Goal: Task Accomplishment & Management: Manage account settings

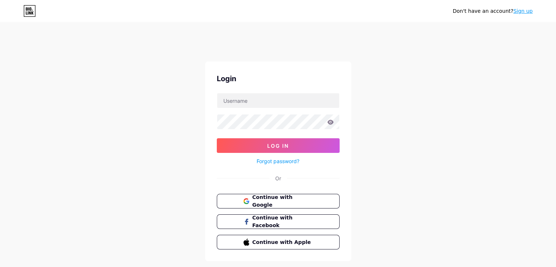
click at [276, 205] on button "Continue with Google" at bounding box center [278, 201] width 123 height 15
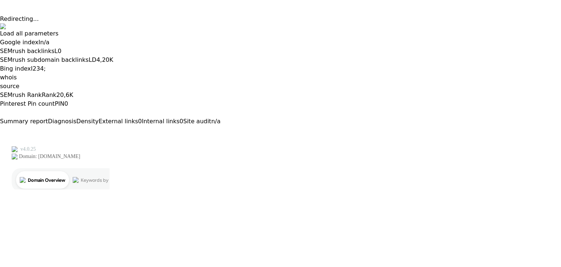
click at [0, 132] on button at bounding box center [0, 132] width 0 height 0
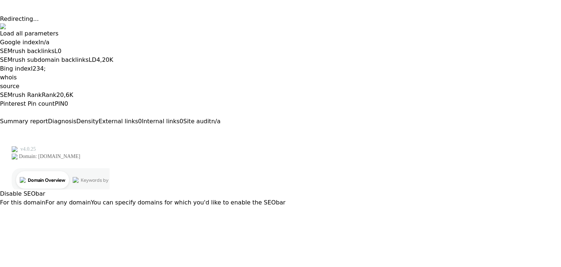
click at [45, 198] on button "For this domain" at bounding box center [22, 202] width 45 height 9
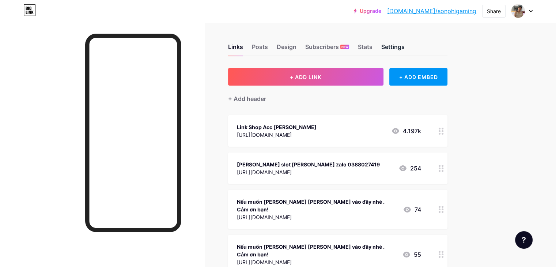
click at [404, 49] on div "Settings" at bounding box center [392, 48] width 23 height 13
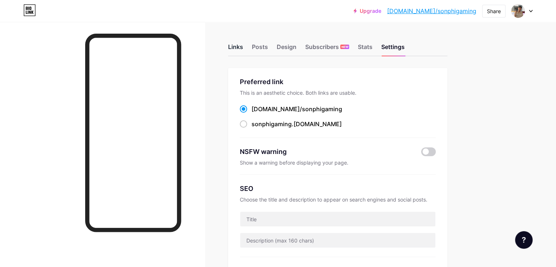
click at [243, 49] on div "Links" at bounding box center [235, 48] width 15 height 13
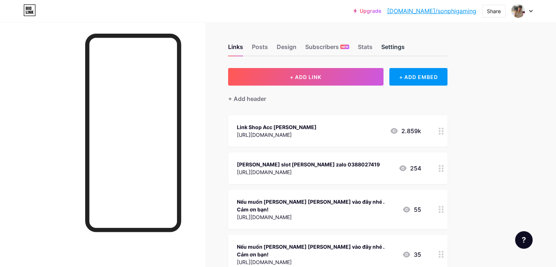
click at [404, 42] on div "Settings" at bounding box center [392, 48] width 23 height 13
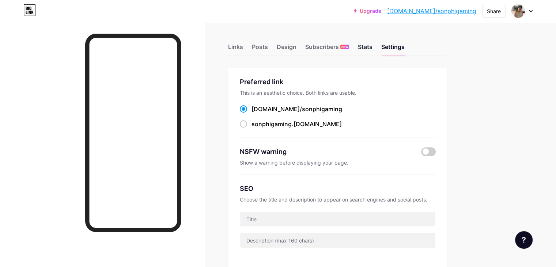
click at [372, 47] on div "Stats" at bounding box center [365, 48] width 15 height 13
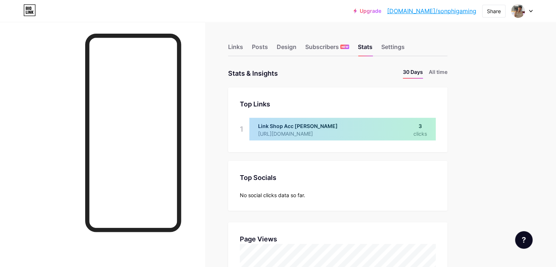
click at [356, 40] on div "Links Posts Design Subscribers NEW Stats Settings" at bounding box center [337, 44] width 219 height 26
click at [349, 43] on div "Subscribers NEW" at bounding box center [327, 48] width 44 height 13
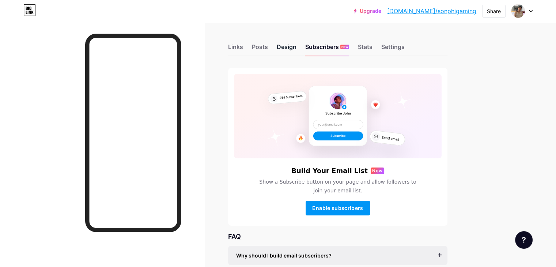
click at [296, 46] on div "Design" at bounding box center [287, 48] width 20 height 13
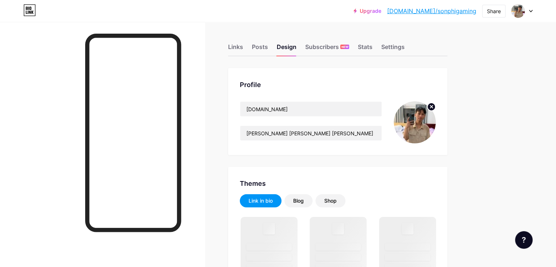
click at [280, 46] on div "Links Posts Design Subscribers NEW Stats Settings" at bounding box center [337, 44] width 219 height 26
click at [268, 48] on div "Posts" at bounding box center [260, 48] width 16 height 13
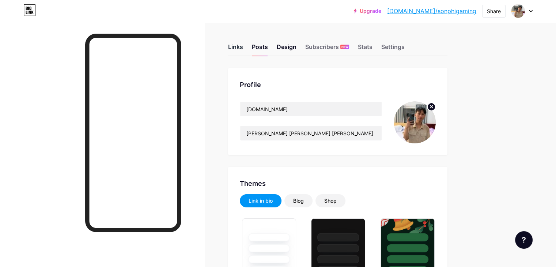
click at [243, 50] on div "Links" at bounding box center [235, 48] width 15 height 13
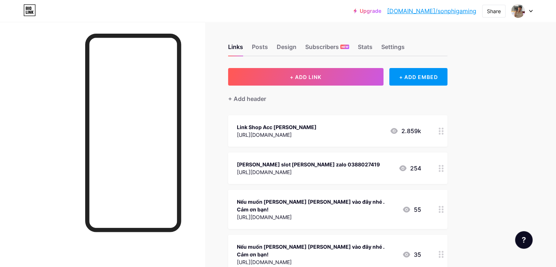
click at [444, 129] on icon at bounding box center [440, 131] width 5 height 7
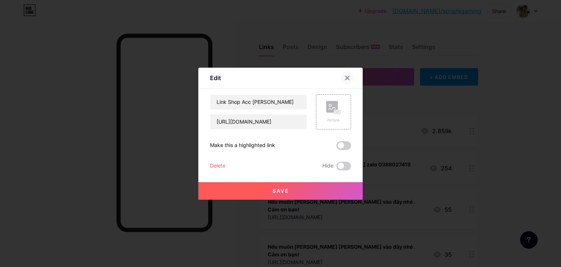
click at [345, 81] on div at bounding box center [347, 77] width 13 height 13
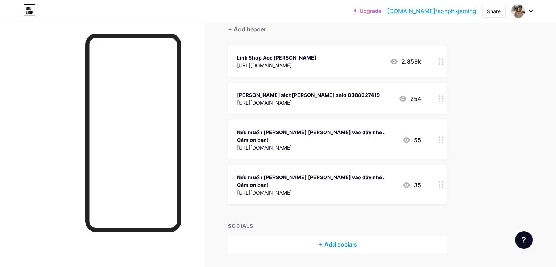
scroll to position [76, 0]
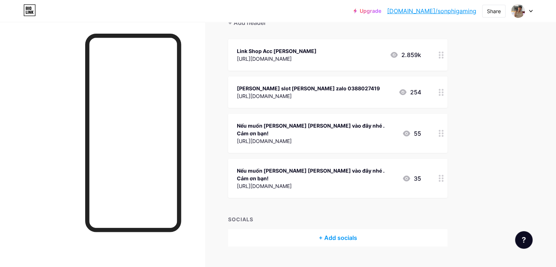
click at [444, 175] on icon at bounding box center [440, 178] width 5 height 7
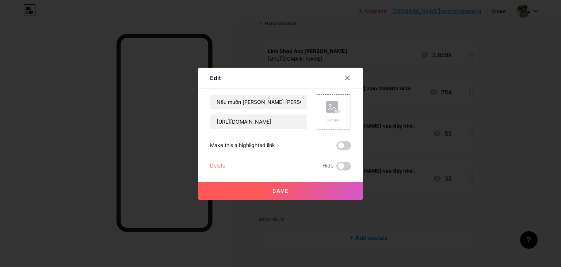
click at [215, 164] on div "Delete" at bounding box center [217, 166] width 15 height 9
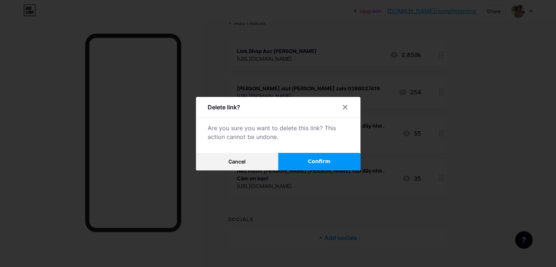
click at [312, 163] on span "Confirm" at bounding box center [319, 161] width 23 height 8
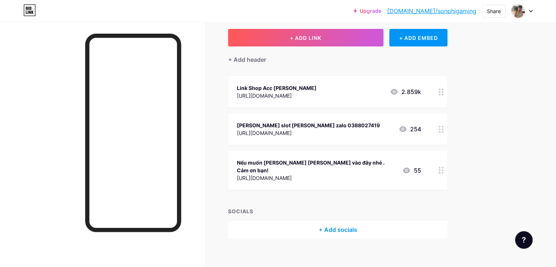
click at [443, 172] on circle at bounding box center [442, 173] width 2 height 2
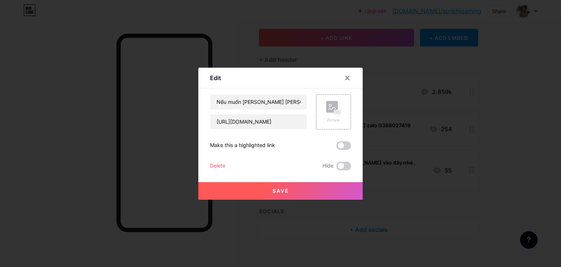
click at [216, 162] on div "Delete" at bounding box center [217, 166] width 15 height 9
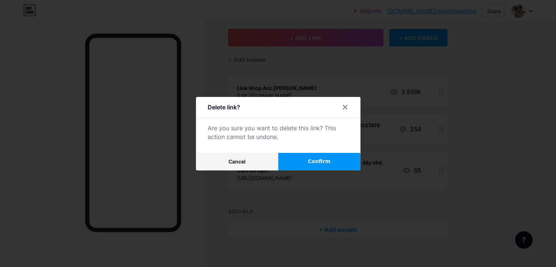
click at [292, 165] on button "Confirm" at bounding box center [319, 162] width 82 height 18
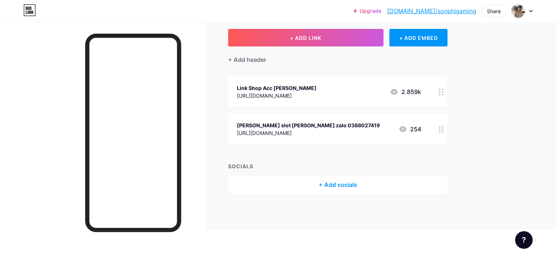
scroll to position [1, 0]
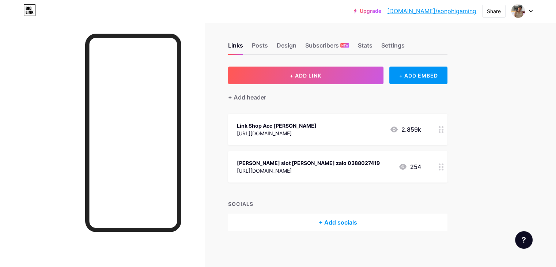
click at [447, 128] on div at bounding box center [441, 129] width 12 height 31
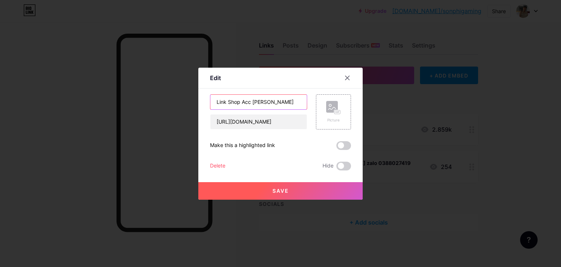
drag, startPoint x: 276, startPoint y: 101, endPoint x: 230, endPoint y: 112, distance: 47.3
click at [165, 105] on div "Edit Content YouTube Play YouTube video without leaving your page. ADD Vimeo Pl…" at bounding box center [280, 133] width 561 height 267
click at [230, 112] on div "Link Shop Acc [PERSON_NAME] [URL][DOMAIN_NAME]" at bounding box center [258, 111] width 97 height 35
click at [232, 107] on input "Link Shop Acc [PERSON_NAME]" at bounding box center [258, 102] width 96 height 15
drag, startPoint x: 225, startPoint y: 102, endPoint x: 329, endPoint y: 107, distance: 103.9
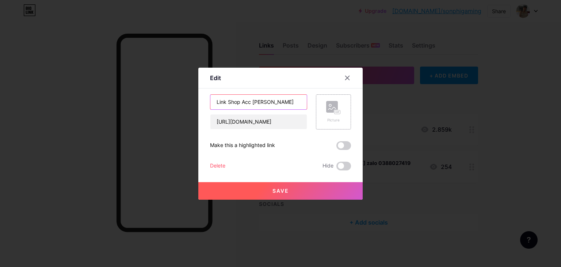
click at [329, 107] on div "Link Shop Acc [PERSON_NAME] [URL][DOMAIN_NAME] Picture" at bounding box center [280, 111] width 141 height 35
type input "Link ZALO"
click at [284, 122] on input "[URL][DOMAIN_NAME]" at bounding box center [258, 121] width 96 height 15
drag, startPoint x: 251, startPoint y: 124, endPoint x: 141, endPoint y: 129, distance: 110.5
click at [141, 129] on div "Edit Content YouTube Play YouTube video without leaving your page. ADD Vimeo Pl…" at bounding box center [280, 133] width 561 height 267
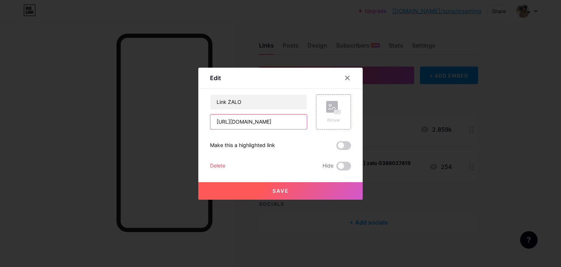
paste input "[DOMAIN_NAME][URL]"
type input "[URL][DOMAIN_NAME]"
click at [277, 191] on span "Save" at bounding box center [281, 190] width 16 height 6
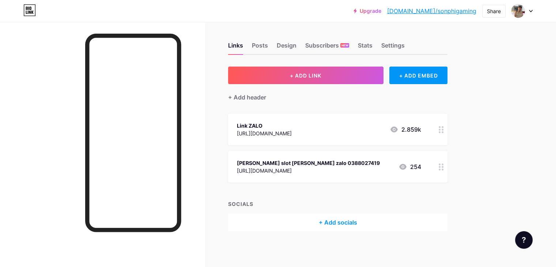
click at [443, 168] on circle at bounding box center [442, 169] width 2 height 2
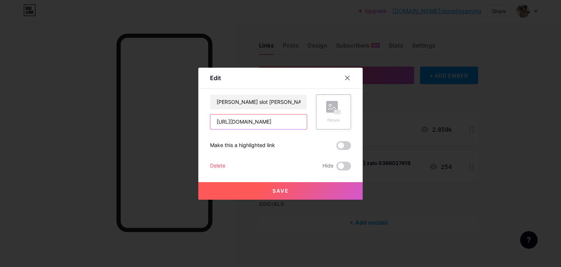
drag, startPoint x: 285, startPoint y: 121, endPoint x: 150, endPoint y: 113, distance: 135.4
click at [150, 113] on div "Edit Content YouTube Play YouTube video without leaving your page. ADD Vimeo Pl…" at bounding box center [280, 133] width 561 height 267
paste input "g/cttpns402"
type input "[URL][DOMAIN_NAME]"
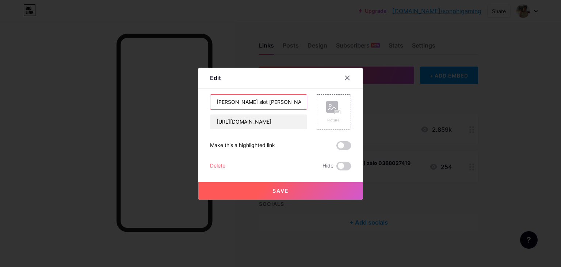
click at [291, 105] on input "[PERSON_NAME] slot [PERSON_NAME] zalo 0388027419" at bounding box center [258, 102] width 96 height 15
type input "box zalo shop acc"
click at [283, 192] on span "Save" at bounding box center [281, 190] width 16 height 6
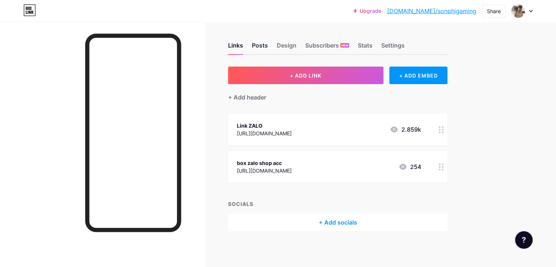
click at [268, 43] on div "Posts" at bounding box center [260, 47] width 16 height 13
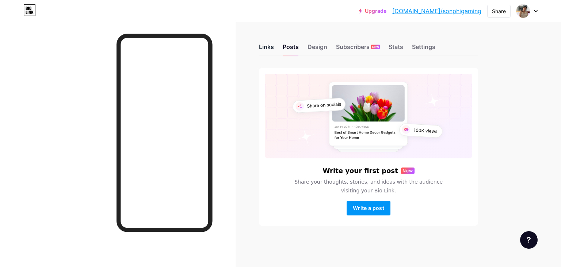
click at [265, 44] on div "Links" at bounding box center [266, 48] width 15 height 13
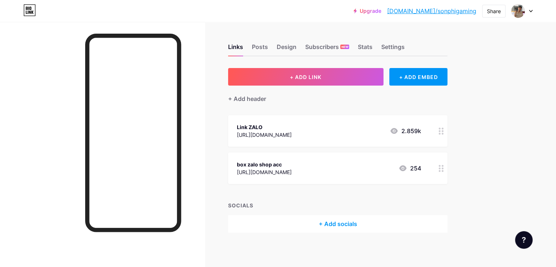
click at [447, 170] on div at bounding box center [441, 167] width 12 height 31
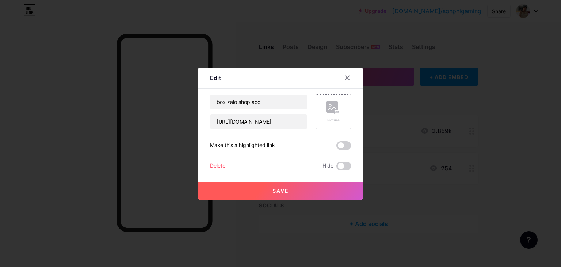
click at [326, 116] on div "Picture" at bounding box center [333, 112] width 15 height 22
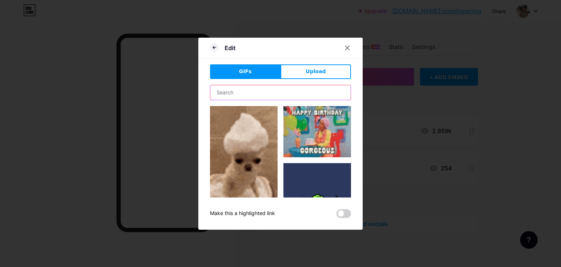
click at [281, 90] on input "text" at bounding box center [280, 92] width 140 height 15
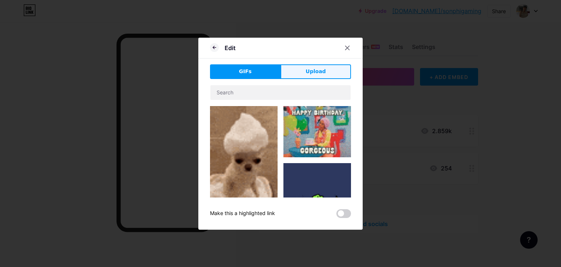
click at [309, 71] on span "Upload" at bounding box center [316, 72] width 20 height 8
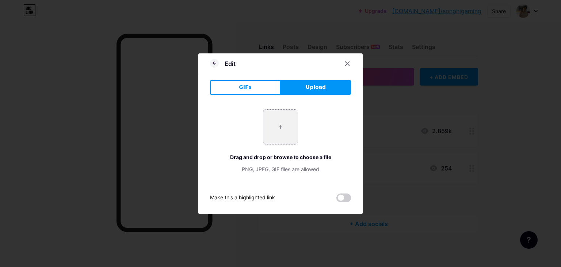
click at [277, 120] on input "file" at bounding box center [280, 127] width 34 height 34
type input "C:\fakepath\z6916036394056_3b7526e20332e33459ef4be30c34dd49.jpg"
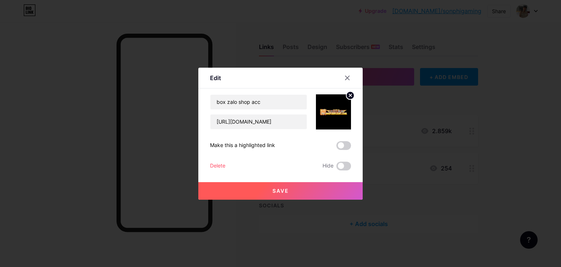
click at [290, 193] on button "Save" at bounding box center [280, 191] width 164 height 18
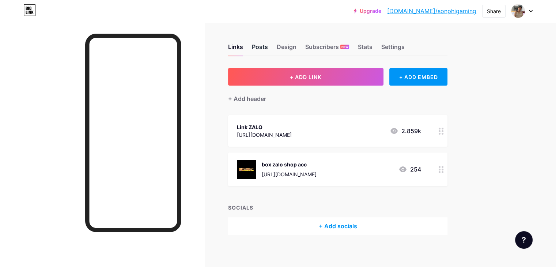
click at [268, 46] on div "Posts" at bounding box center [260, 48] width 16 height 13
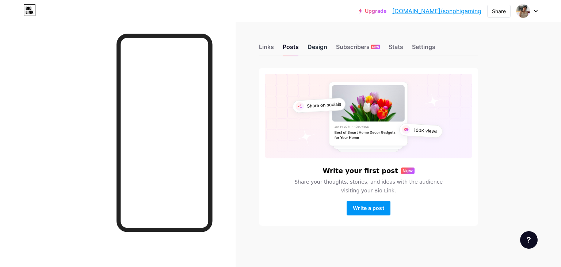
click at [314, 52] on div "Design" at bounding box center [318, 48] width 20 height 13
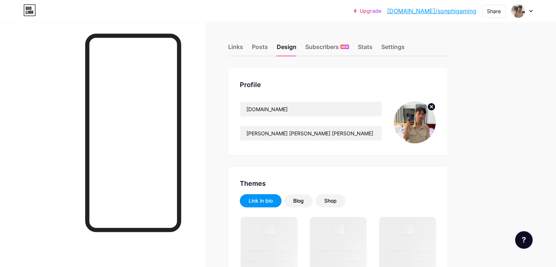
click at [435, 107] on circle at bounding box center [431, 107] width 8 height 8
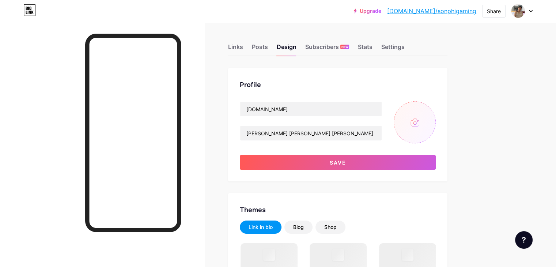
click at [436, 119] on input "file" at bounding box center [415, 122] width 42 height 42
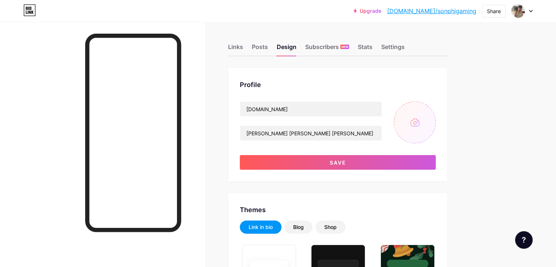
type input "C:\fakepath\z6916036394056_3b7526e20332e33459ef4be30c34dd49.jpg"
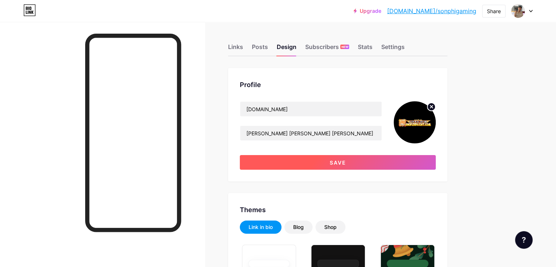
click at [378, 166] on button "Save" at bounding box center [338, 162] width 196 height 15
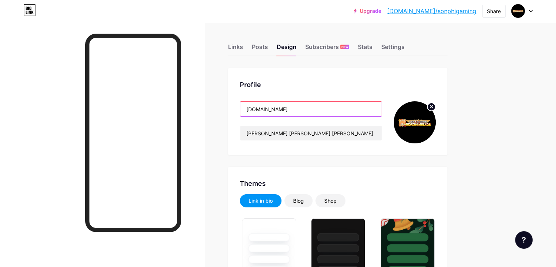
drag, startPoint x: 345, startPoint y: 108, endPoint x: 212, endPoint y: 101, distance: 133.5
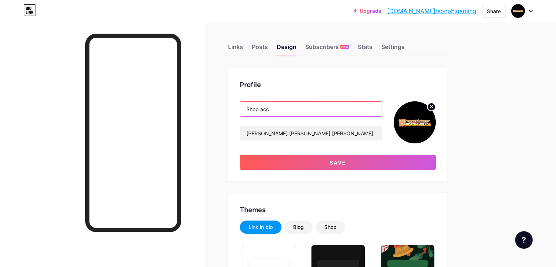
click at [328, 107] on input "Shop acc" at bounding box center [310, 109] width 141 height 15
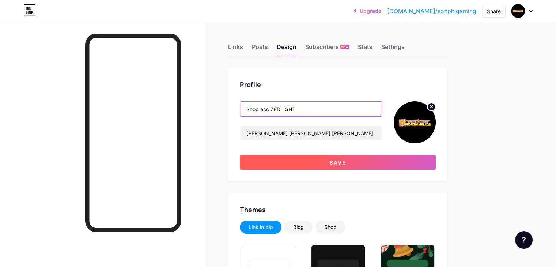
type input "Shop acc ZEDLIGHT"
click at [346, 160] on span "Save" at bounding box center [338, 162] width 16 height 6
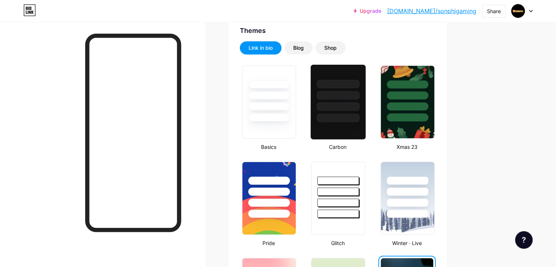
scroll to position [146, 0]
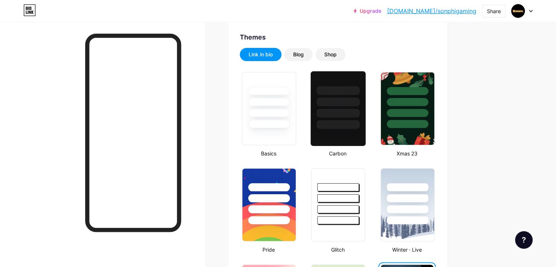
click at [360, 109] on div at bounding box center [338, 113] width 43 height 8
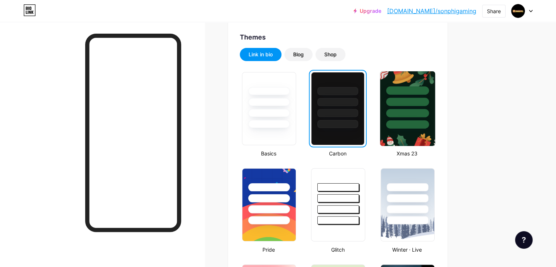
click at [429, 110] on div at bounding box center [407, 113] width 43 height 8
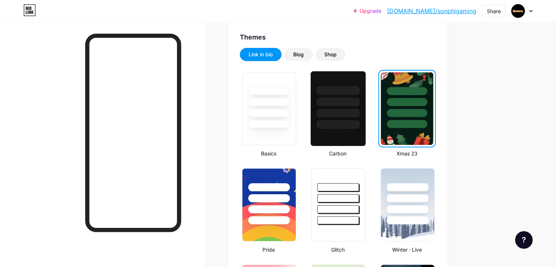
click at [360, 116] on div at bounding box center [338, 113] width 43 height 8
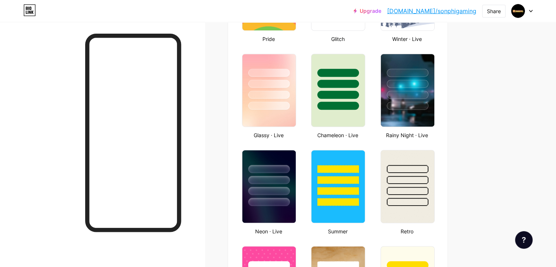
scroll to position [365, 0]
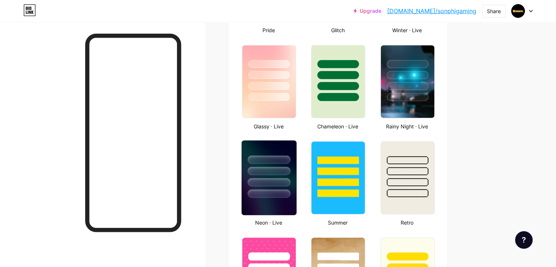
click at [296, 174] on div at bounding box center [269, 168] width 55 height 57
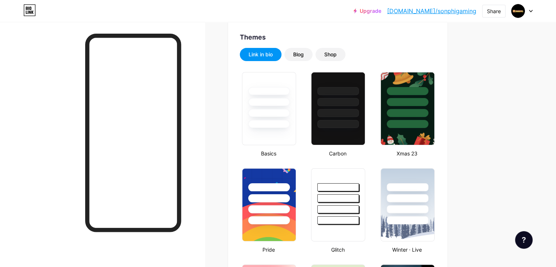
scroll to position [0, 0]
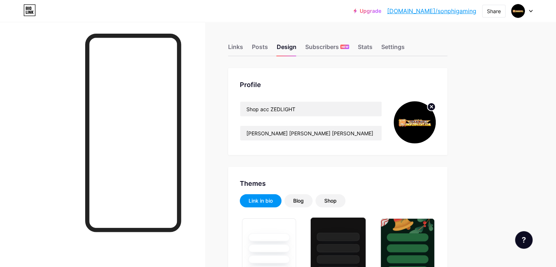
click at [360, 233] on div at bounding box center [338, 236] width 43 height 8
click at [356, 41] on div "Links Posts Design Subscribers NEW Stats Settings" at bounding box center [337, 44] width 219 height 26
click at [349, 46] on div "Subscribers NEW" at bounding box center [327, 48] width 44 height 13
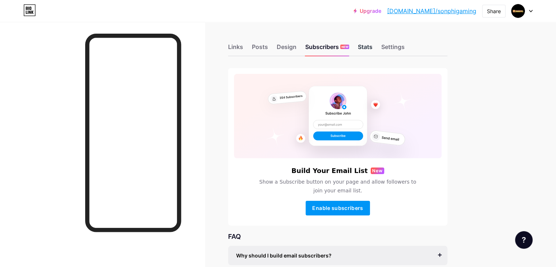
click at [372, 46] on div "Stats" at bounding box center [365, 48] width 15 height 13
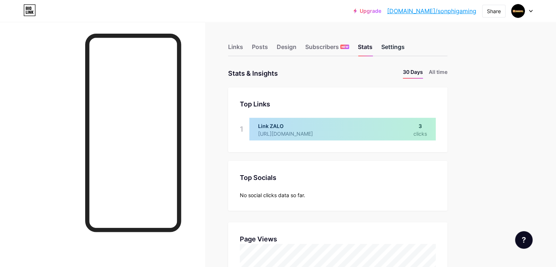
scroll to position [266, 555]
click at [404, 47] on div "Settings" at bounding box center [392, 48] width 23 height 13
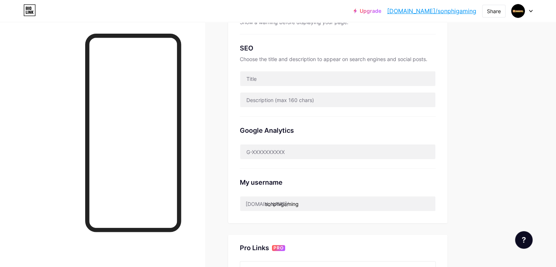
scroll to position [146, 0]
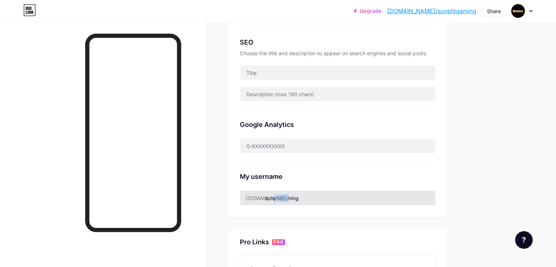
drag, startPoint x: 295, startPoint y: 197, endPoint x: 334, endPoint y: 198, distance: 38.7
click at [334, 198] on div "[DOMAIN_NAME]/ sonphigaming" at bounding box center [338, 197] width 196 height 15
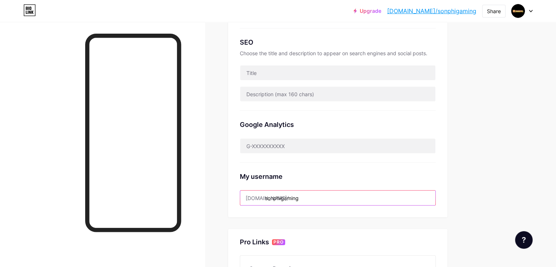
drag, startPoint x: 328, startPoint y: 198, endPoint x: 294, endPoint y: 201, distance: 34.1
click at [294, 201] on input "sonphigaming" at bounding box center [337, 197] width 195 height 15
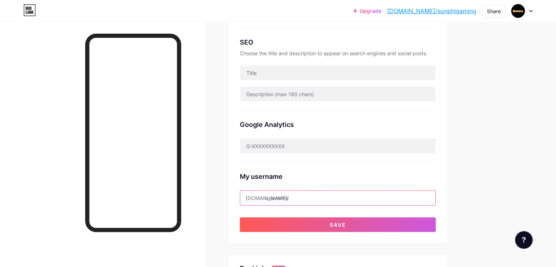
type input "s"
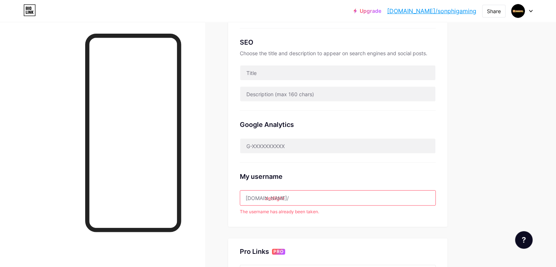
click at [330, 199] on input "zedlight" at bounding box center [337, 197] width 195 height 15
click at [296, 197] on input "zedlight" at bounding box center [337, 197] width 195 height 15
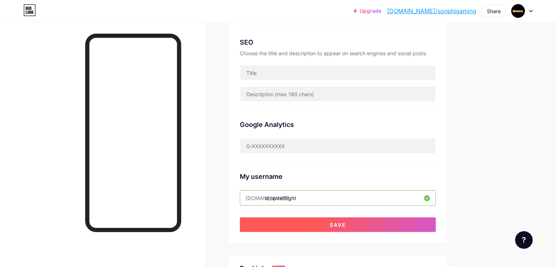
type input "shopzedlight"
click at [327, 218] on button "Save" at bounding box center [338, 224] width 196 height 15
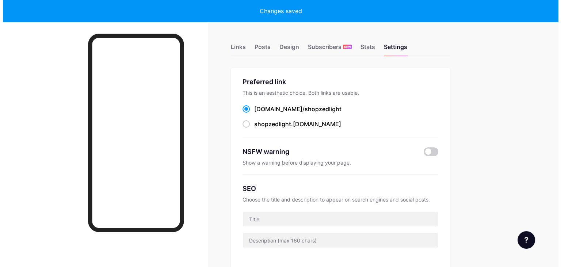
scroll to position [0, 0]
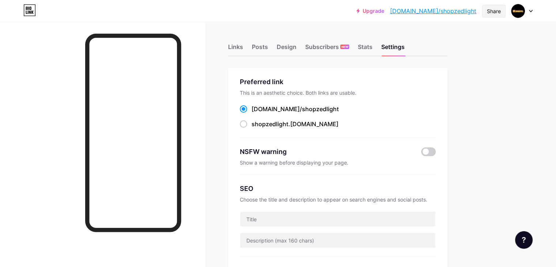
click at [488, 11] on div "Share" at bounding box center [494, 11] width 14 height 8
click at [441, 37] on div "Copy link" at bounding box center [432, 37] width 27 height 9
click at [243, 49] on div "Links" at bounding box center [235, 48] width 15 height 13
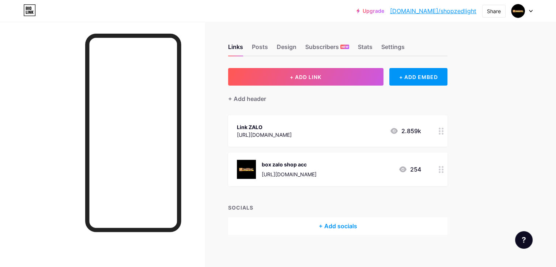
click at [444, 132] on icon at bounding box center [440, 131] width 5 height 7
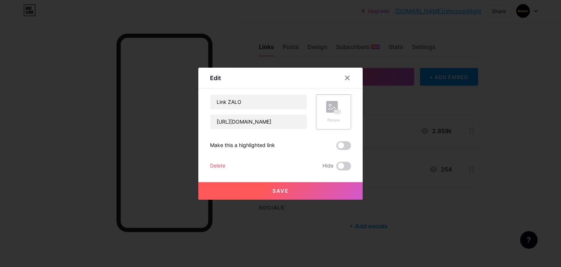
click at [323, 114] on div "Picture" at bounding box center [333, 111] width 35 height 35
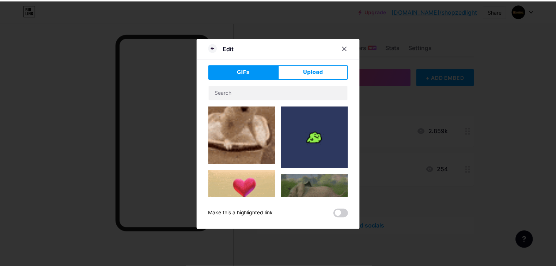
scroll to position [183, 0]
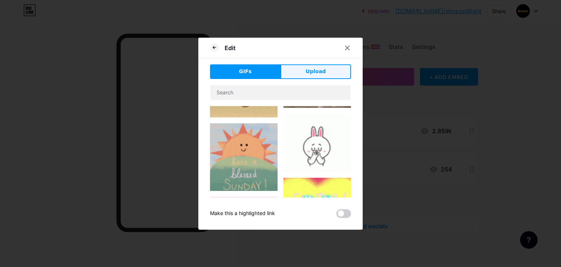
click at [300, 67] on button "Upload" at bounding box center [316, 71] width 71 height 15
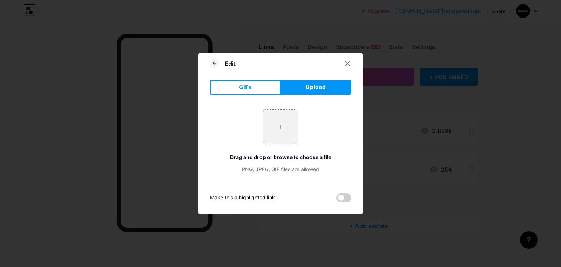
click at [271, 126] on input "file" at bounding box center [280, 127] width 34 height 34
click at [341, 63] on div at bounding box center [347, 63] width 13 height 13
